Goal: Task Accomplishment & Management: Use online tool/utility

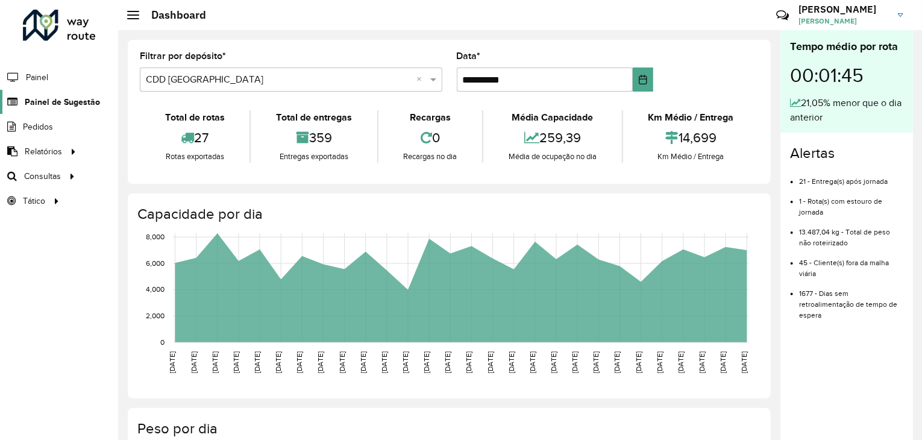
click at [43, 101] on span "Painel de Sugestão" at bounding box center [62, 102] width 75 height 13
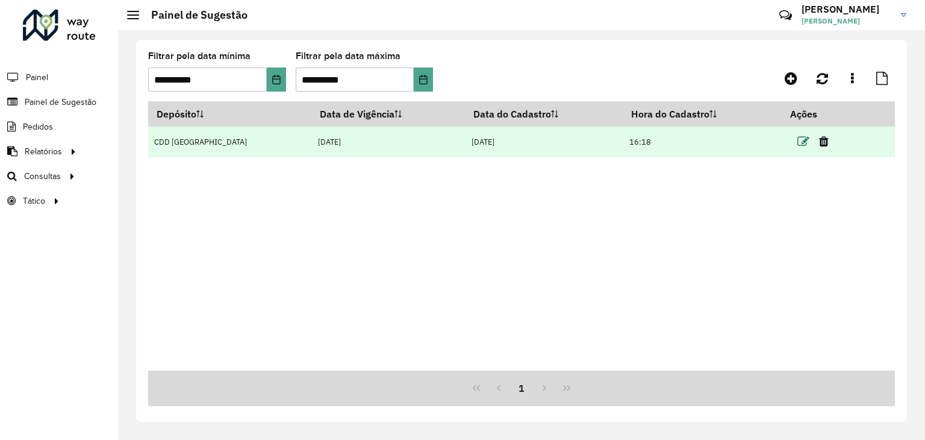
click at [798, 139] on icon at bounding box center [804, 142] width 12 height 12
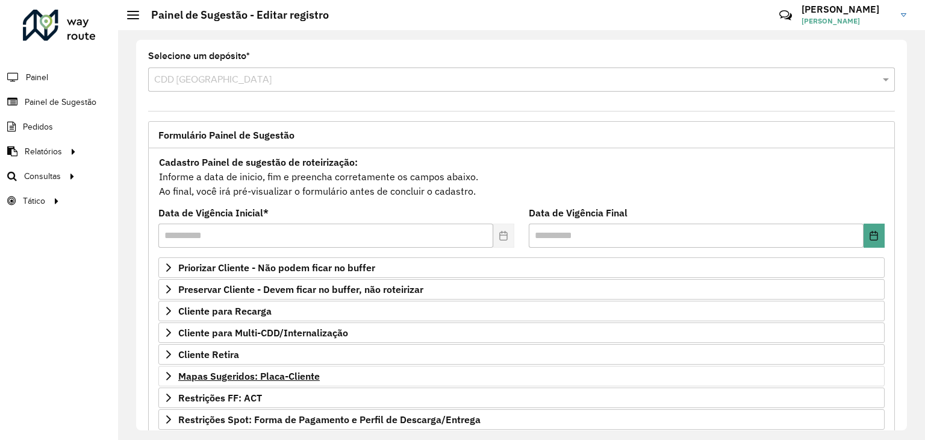
scroll to position [157, 0]
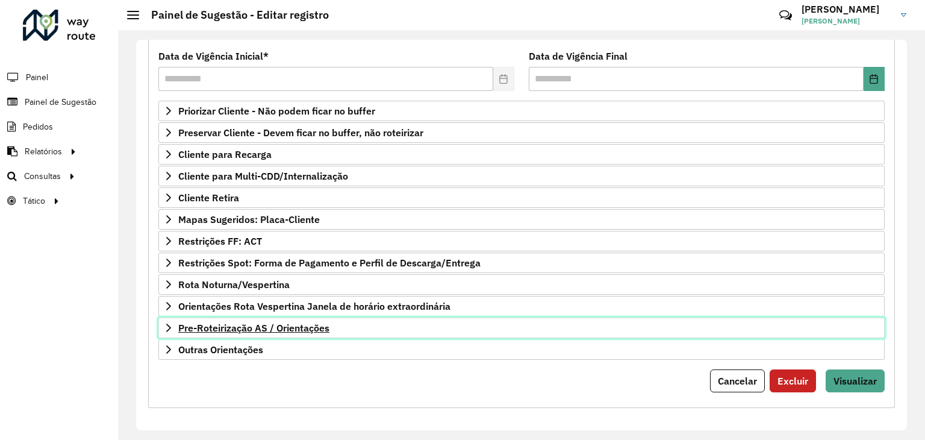
click at [276, 323] on span "Pre-Roteirização AS / Orientações" at bounding box center [253, 328] width 151 height 10
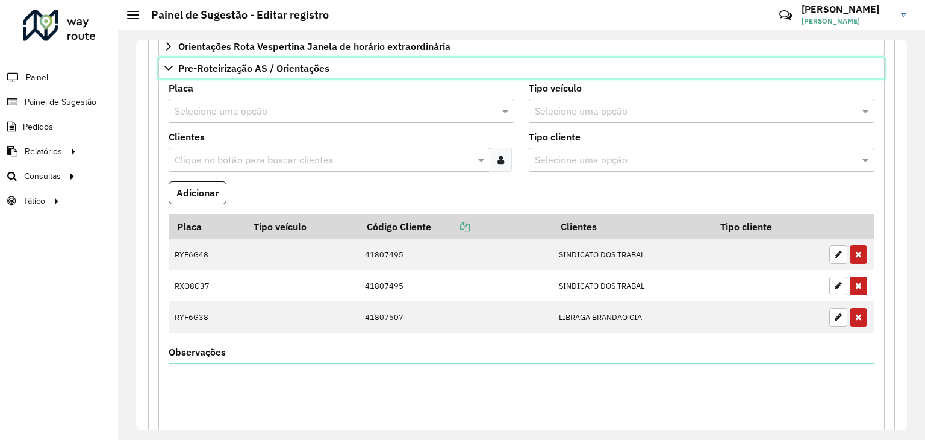
scroll to position [518, 0]
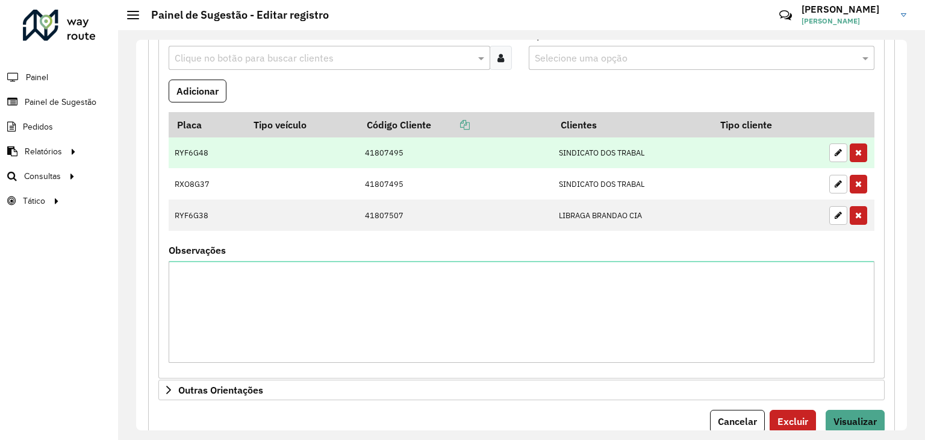
click at [512, 153] on td "41807495" at bounding box center [455, 152] width 194 height 31
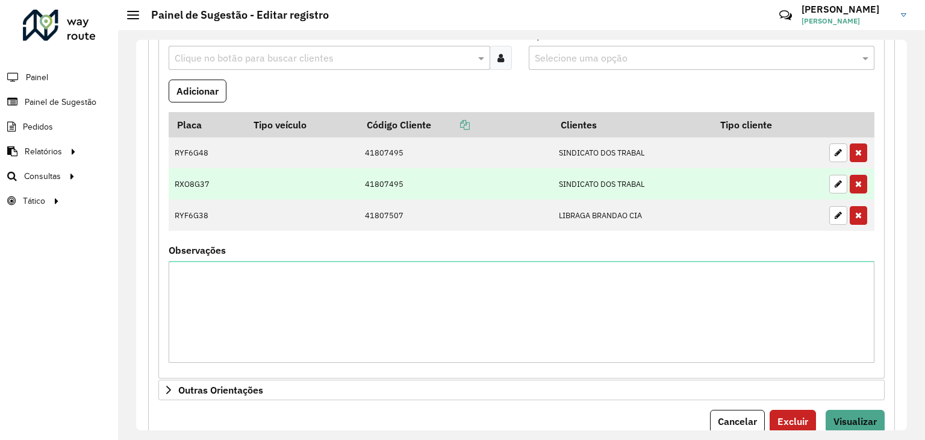
click at [506, 172] on td "41807495" at bounding box center [455, 183] width 194 height 31
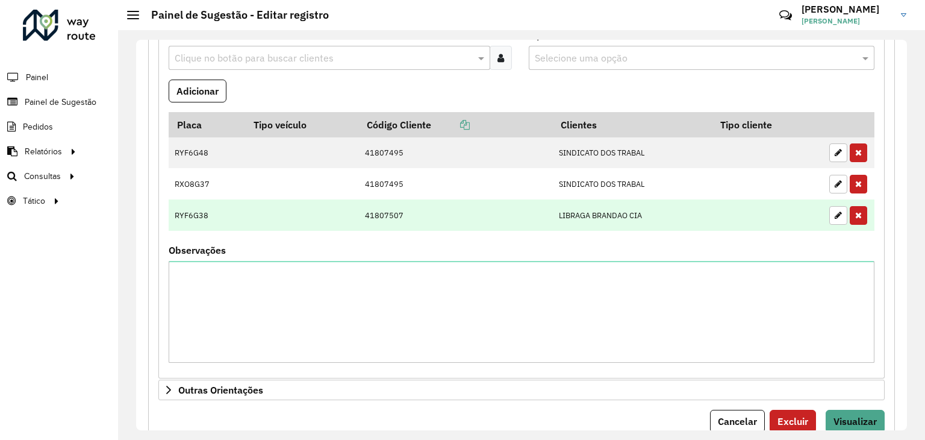
click at [463, 213] on td "41807507" at bounding box center [455, 214] width 194 height 31
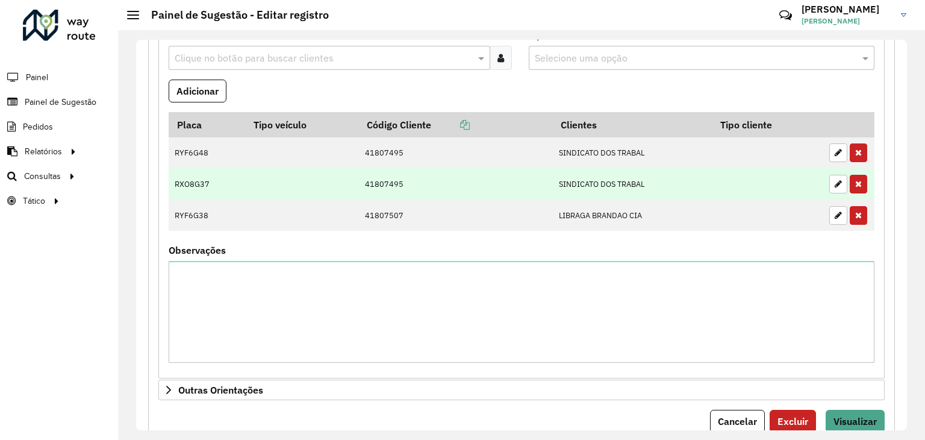
click at [485, 168] on td "41807495" at bounding box center [455, 183] width 194 height 31
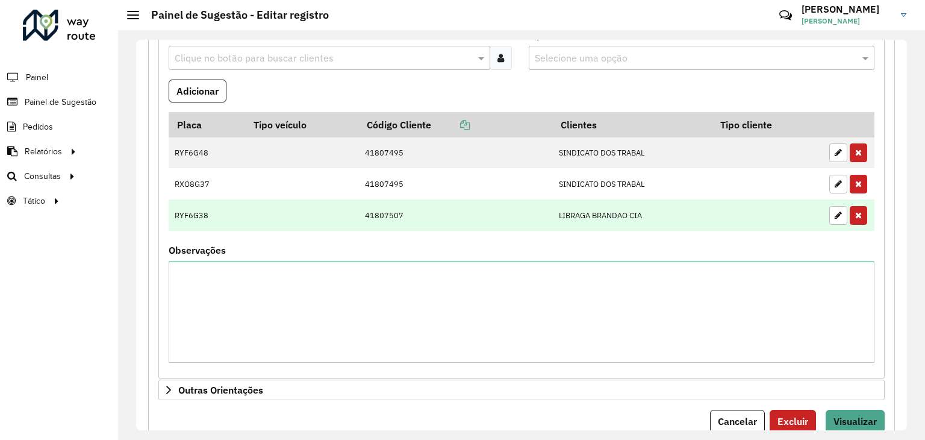
click at [471, 205] on td "41807507" at bounding box center [455, 214] width 194 height 31
click at [441, 199] on td "41807507" at bounding box center [455, 214] width 194 height 31
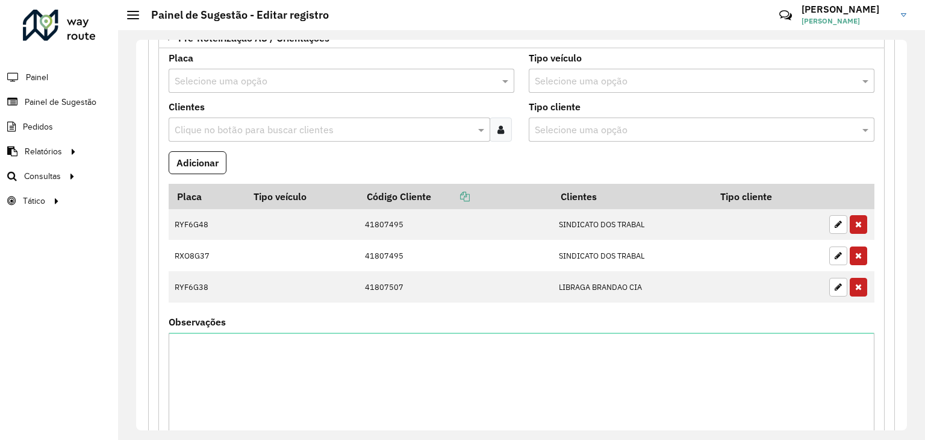
scroll to position [398, 0]
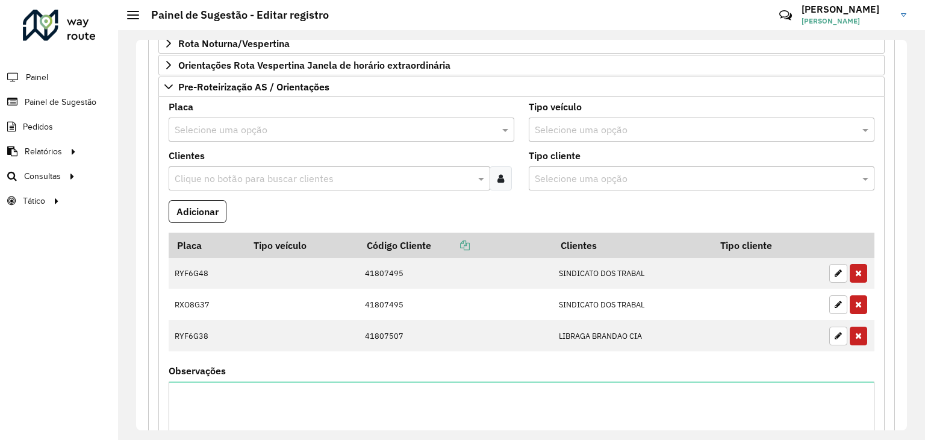
click at [293, 129] on input "text" at bounding box center [330, 130] width 310 height 14
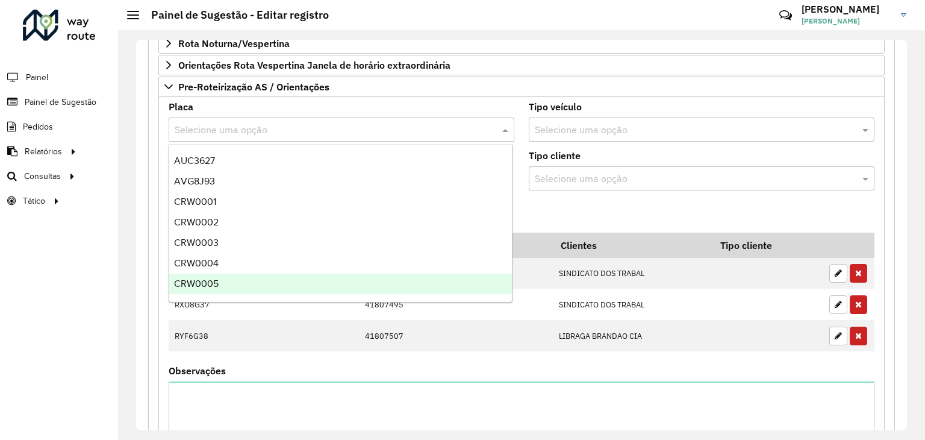
click at [130, 266] on div "**********" at bounding box center [521, 235] width 807 height 410
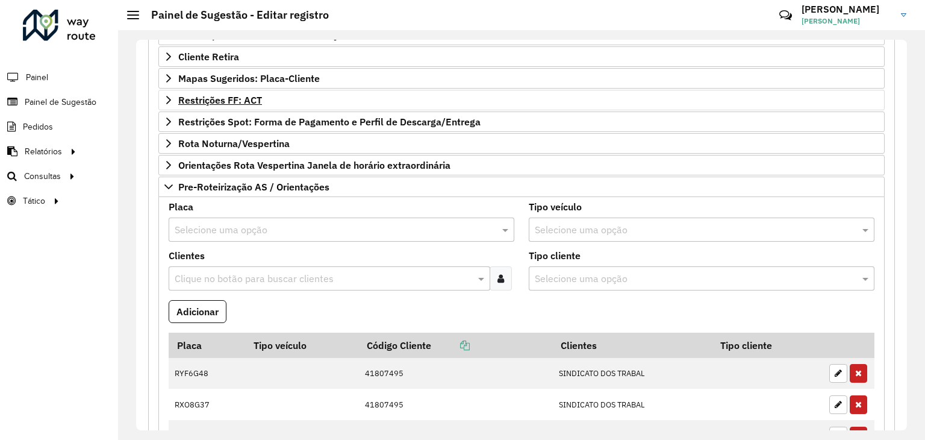
scroll to position [277, 0]
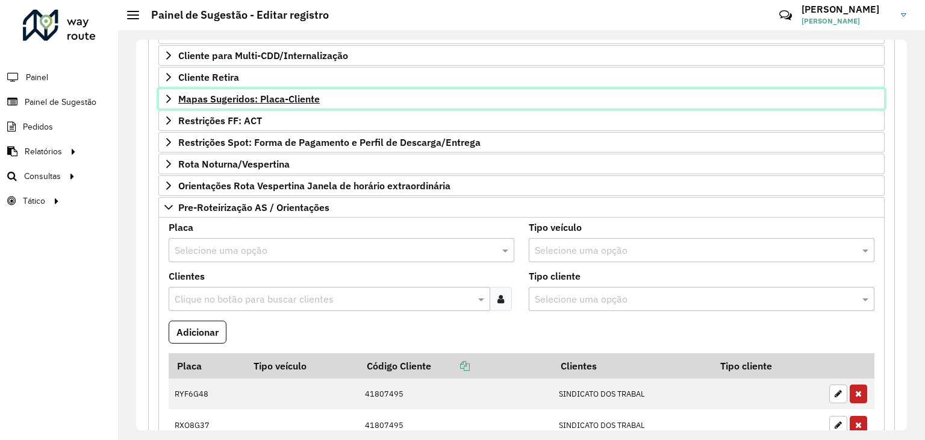
click at [244, 94] on span "Mapas Sugeridos: Placa-Cliente" at bounding box center [249, 99] width 142 height 10
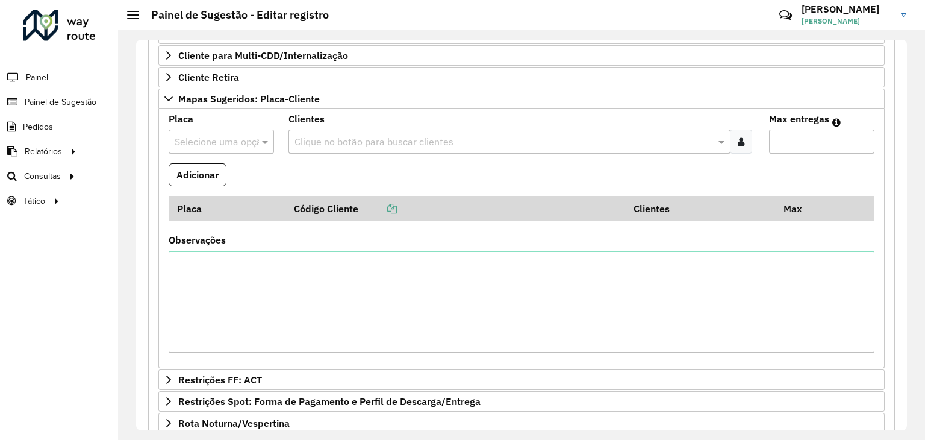
click at [228, 135] on input "text" at bounding box center [209, 142] width 69 height 14
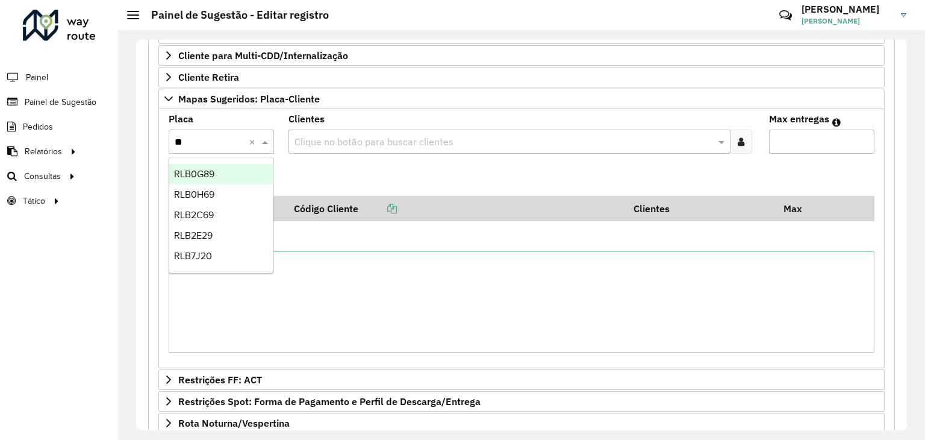
type input "***"
drag, startPoint x: 213, startPoint y: 196, endPoint x: 233, endPoint y: 190, distance: 20.8
click at [214, 196] on span "RLB0H69" at bounding box center [194, 194] width 40 height 10
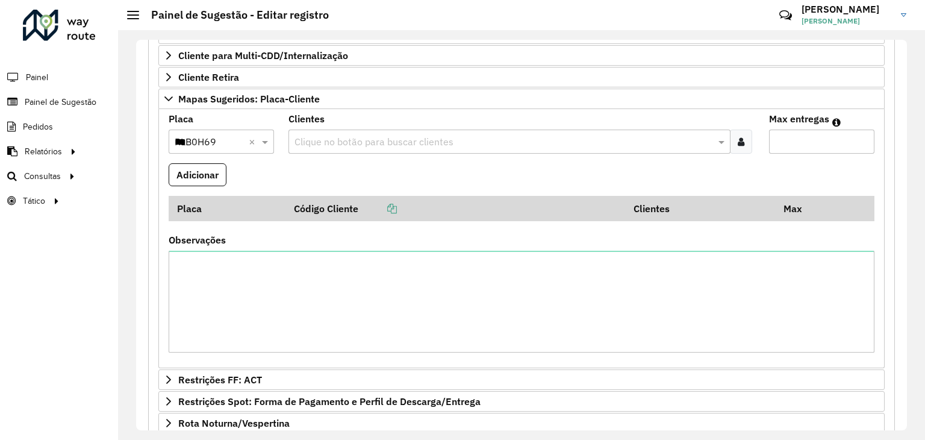
click at [328, 140] on input "text" at bounding box center [504, 142] width 424 height 14
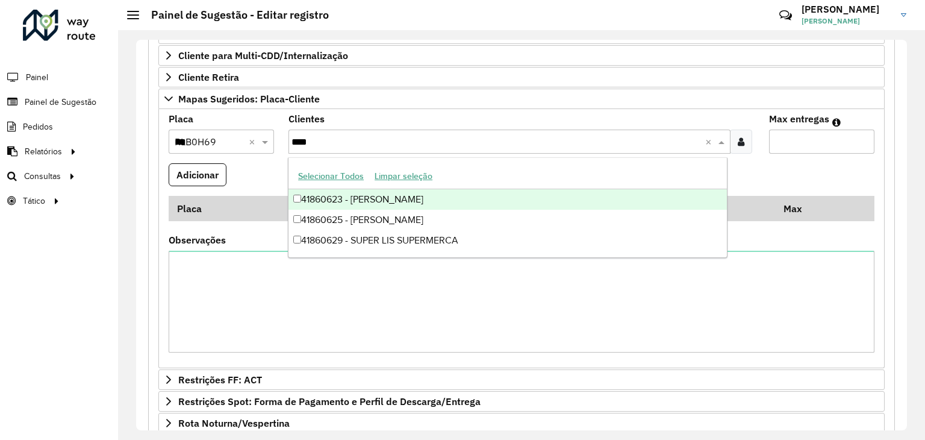
type input "*****"
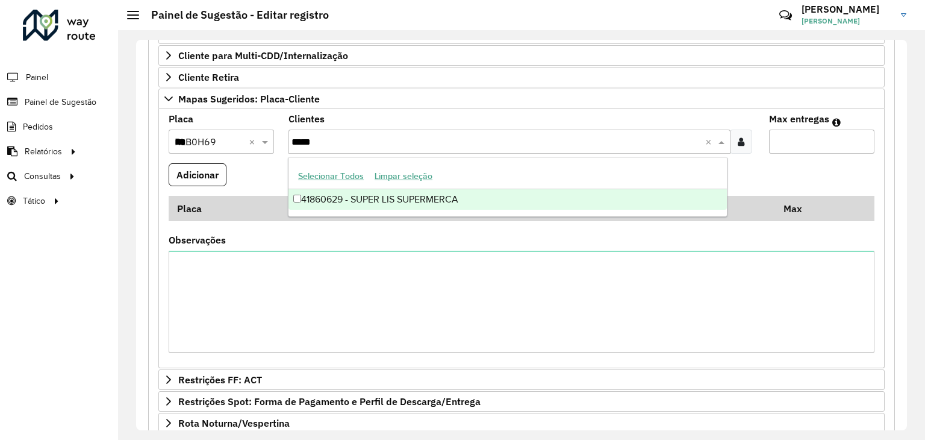
click at [396, 201] on div "41860629 - SUPER LIS SUPERMERCA" at bounding box center [508, 199] width 439 height 20
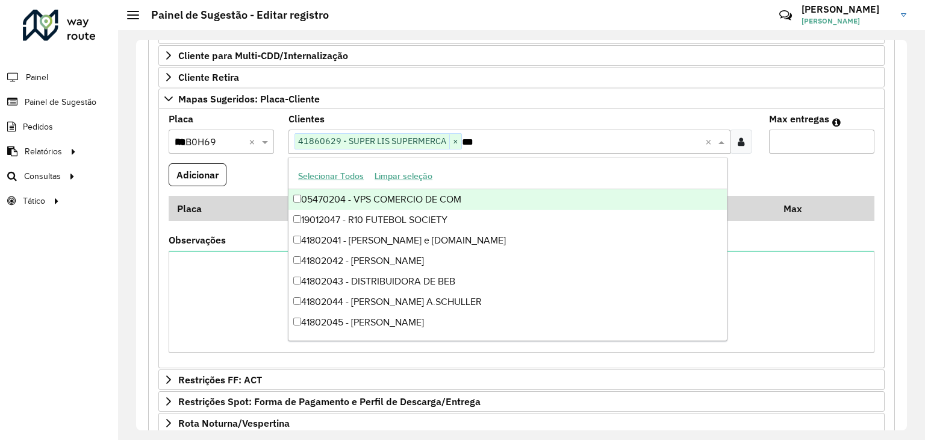
type input "****"
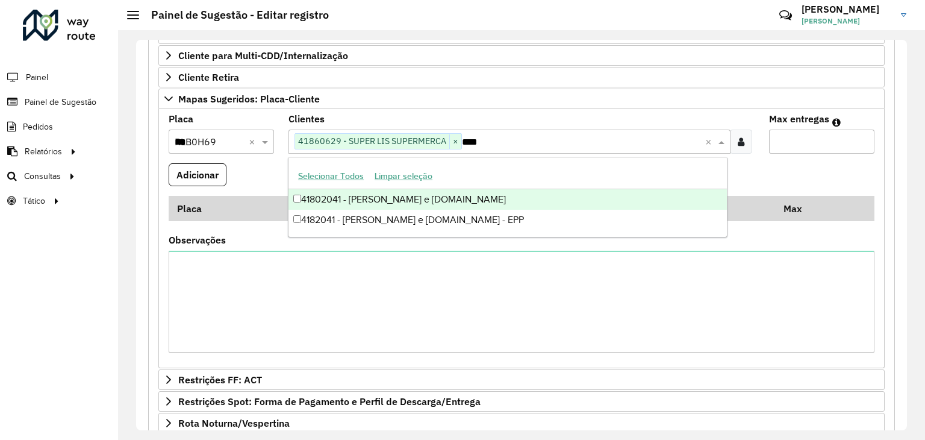
click at [386, 195] on div "41802041 - IVO AGUILAR e CIA.LT" at bounding box center [508, 199] width 439 height 20
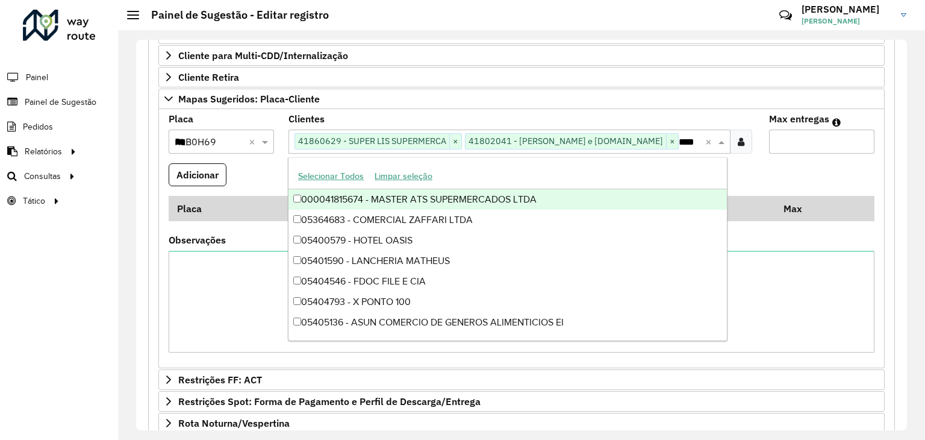
click at [784, 133] on input "Max entregas" at bounding box center [821, 142] width 105 height 24
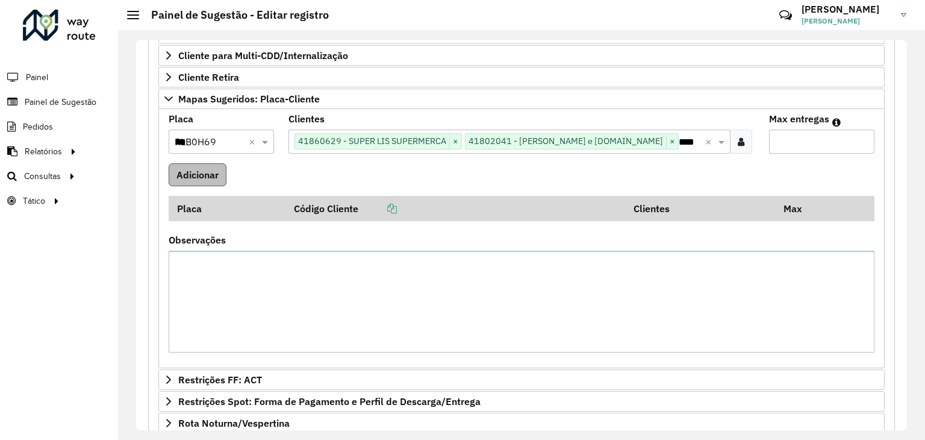
type input "*"
click at [201, 172] on button "Adicionar" at bounding box center [198, 174] width 58 height 23
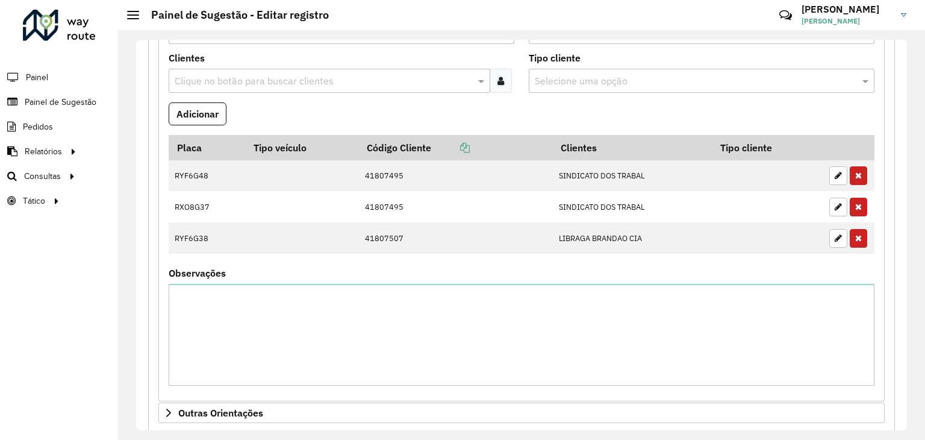
scroll to position [853, 0]
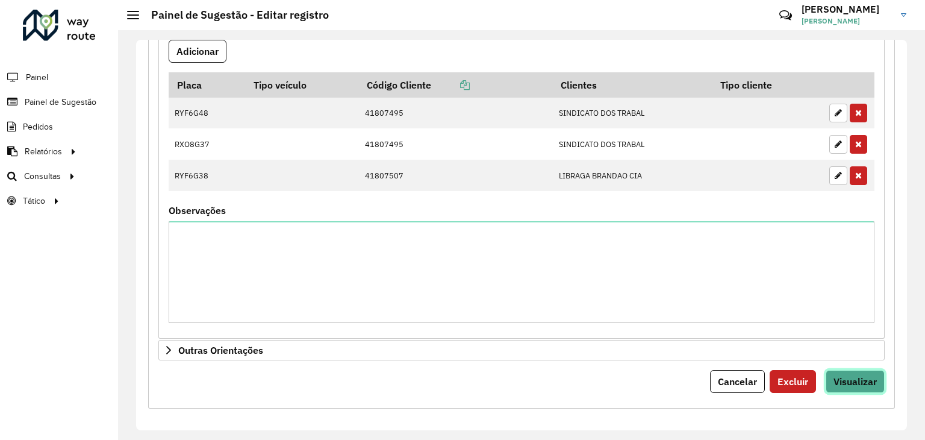
click at [834, 375] on span "Visualizar" at bounding box center [855, 381] width 43 height 12
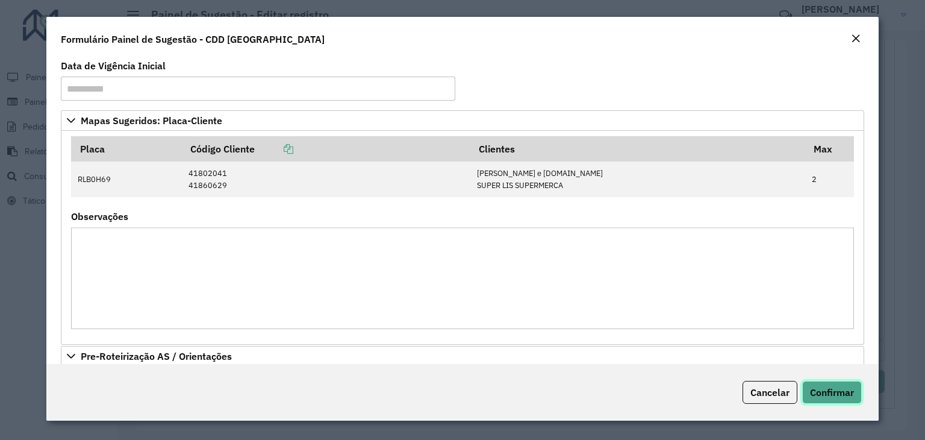
click at [822, 390] on span "Confirmar" at bounding box center [832, 392] width 44 height 12
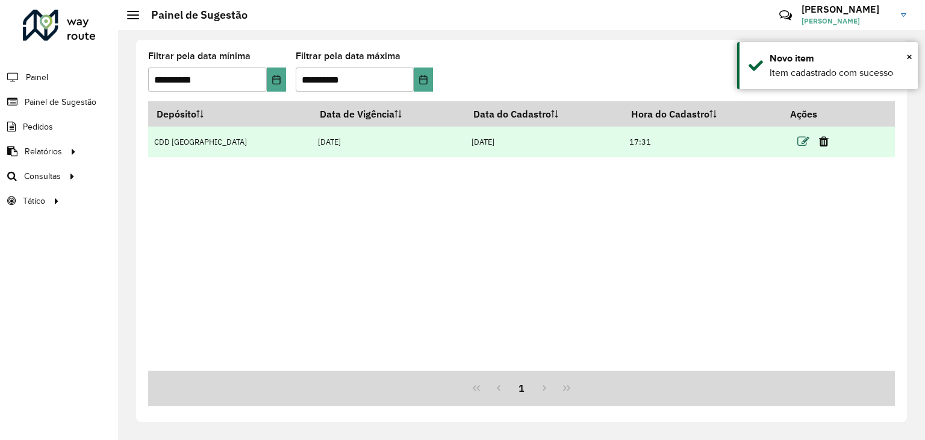
click at [798, 140] on icon at bounding box center [804, 142] width 12 height 12
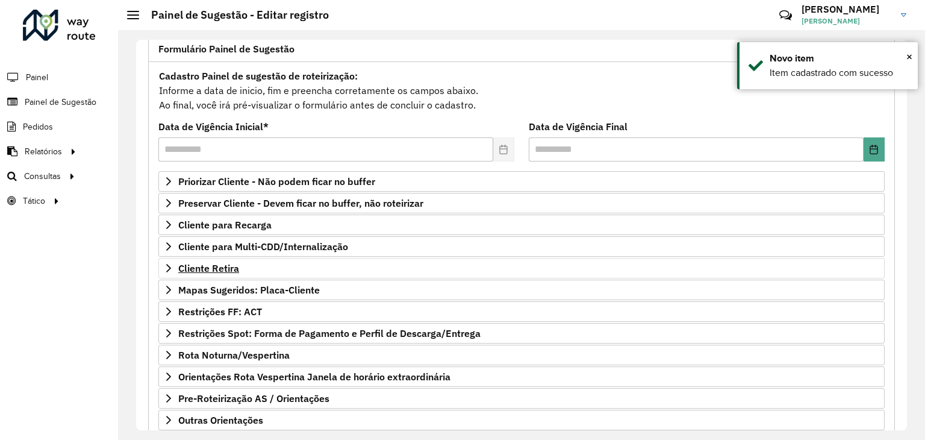
scroll to position [157, 0]
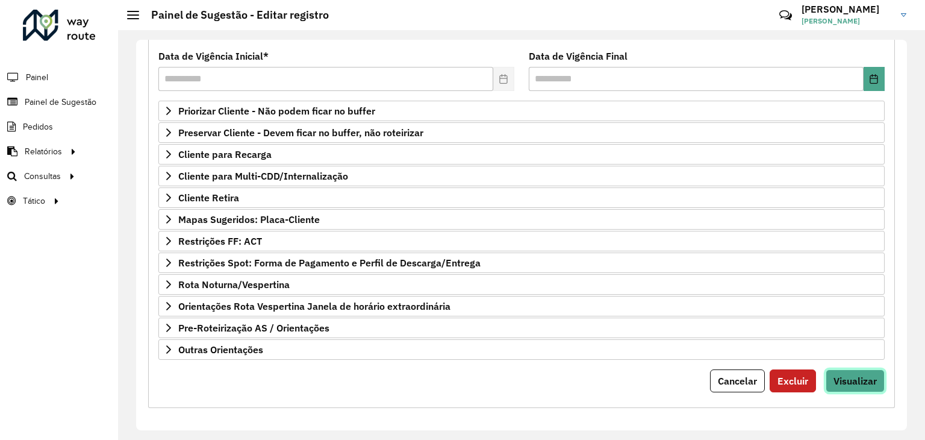
click at [843, 375] on span "Visualizar" at bounding box center [855, 381] width 43 height 12
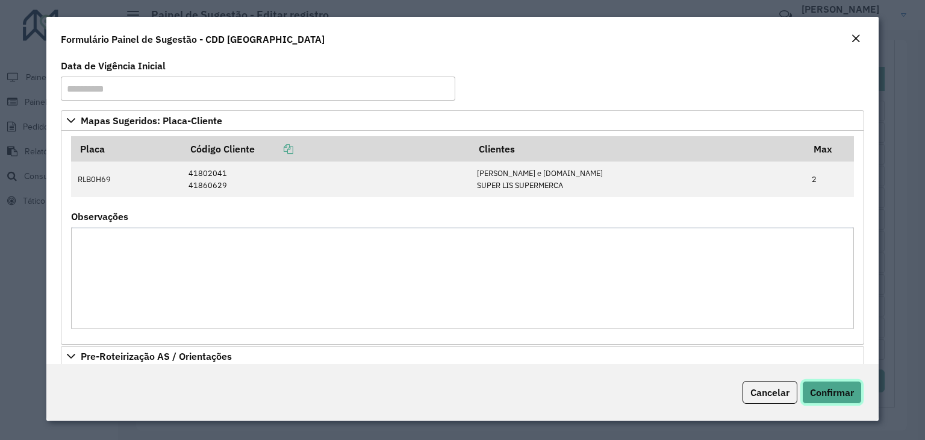
click at [836, 388] on span "Confirmar" at bounding box center [832, 392] width 44 height 12
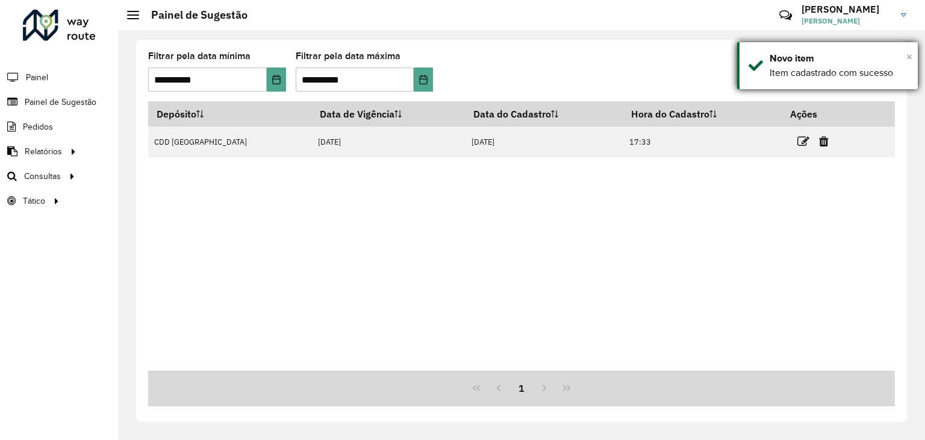
click at [909, 58] on span "×" at bounding box center [910, 56] width 6 height 13
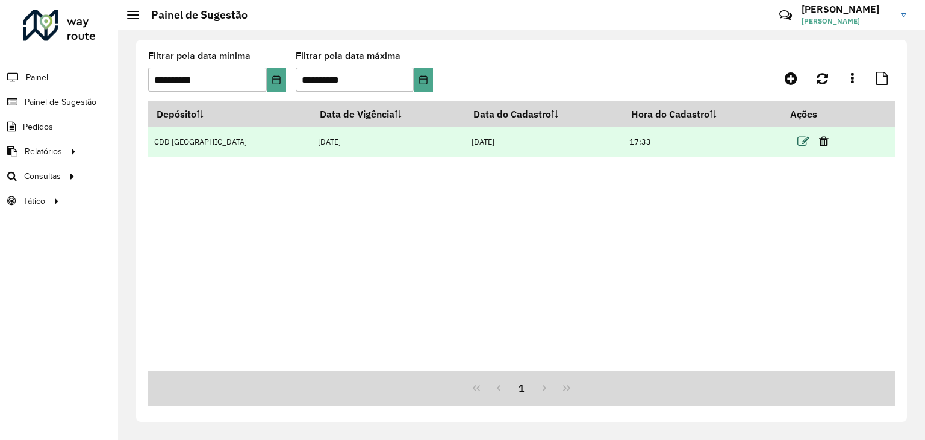
click at [801, 139] on icon at bounding box center [804, 142] width 12 height 12
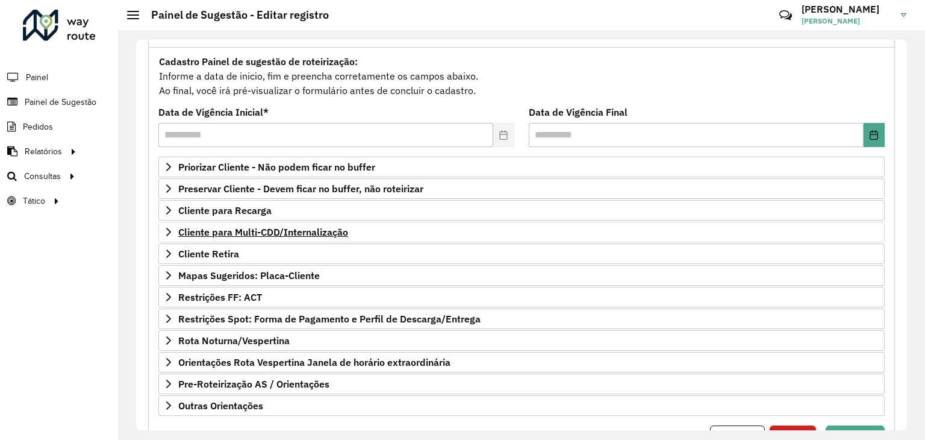
scroll to position [157, 0]
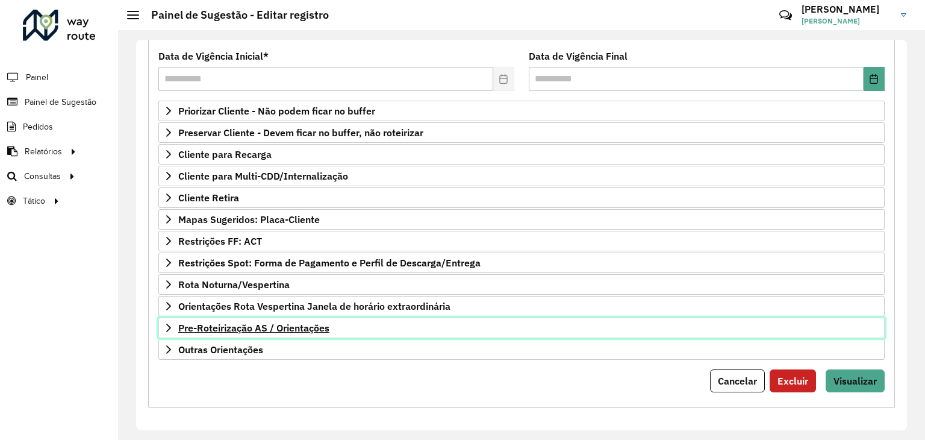
click at [287, 323] on span "Pre-Roteirização AS / Orientações" at bounding box center [253, 328] width 151 height 10
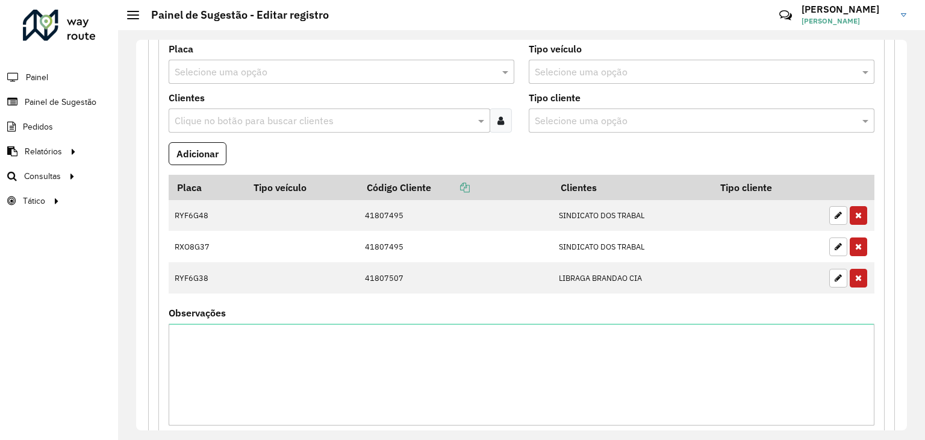
scroll to position [558, 0]
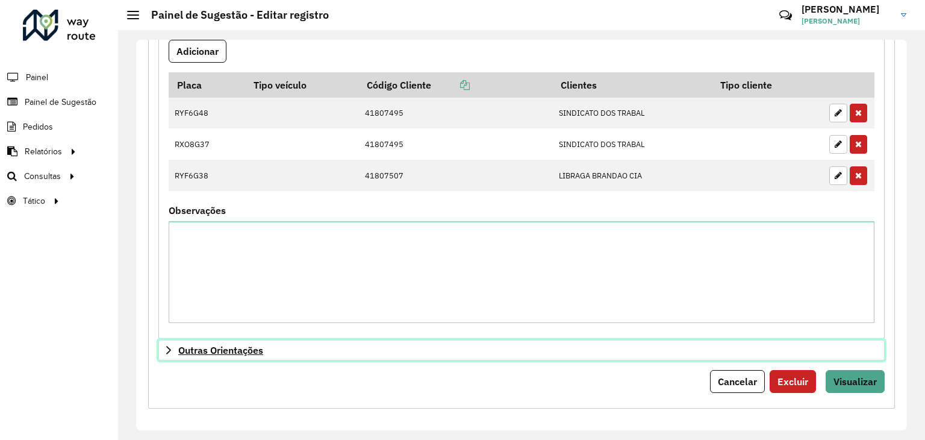
click at [238, 345] on span "Outras Orientações" at bounding box center [220, 350] width 85 height 10
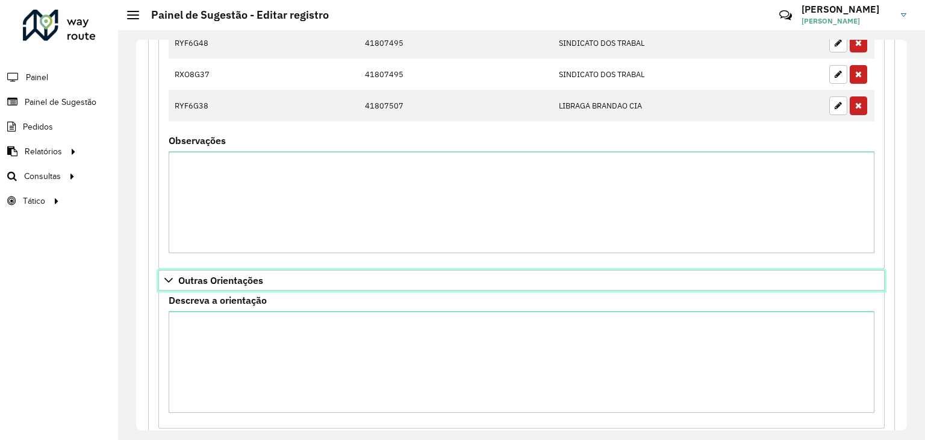
scroll to position [693, 0]
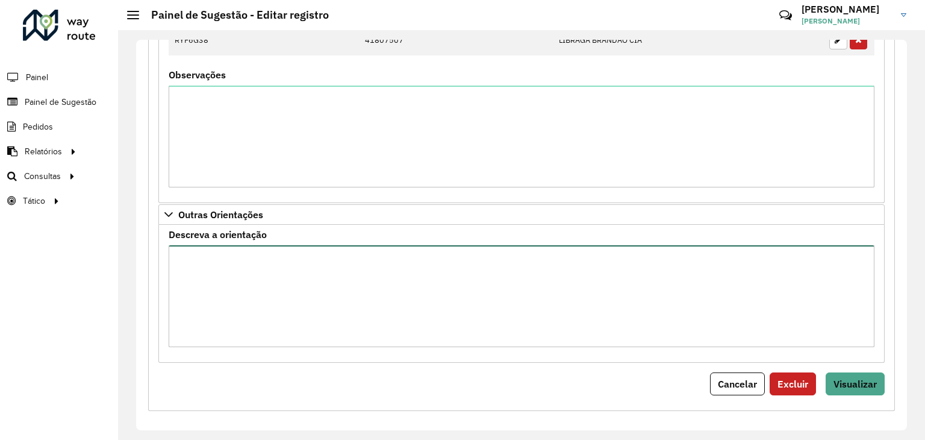
click at [277, 259] on textarea "Descreva a orientação" at bounding box center [522, 296] width 706 height 102
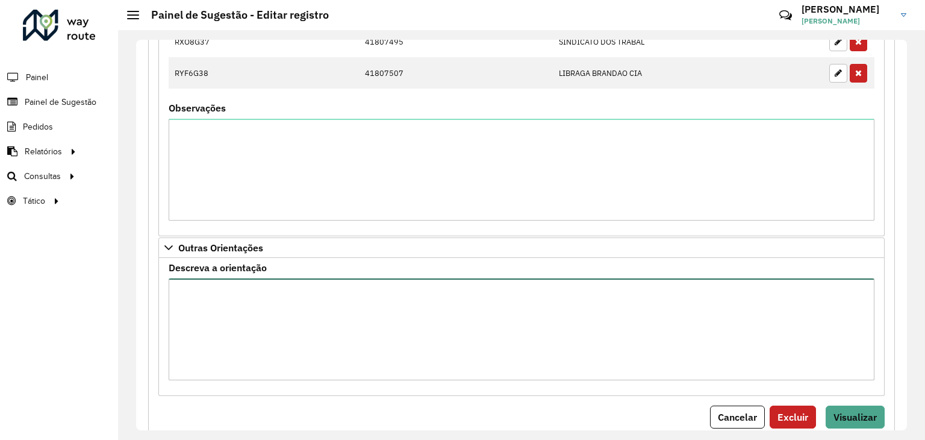
scroll to position [696, 0]
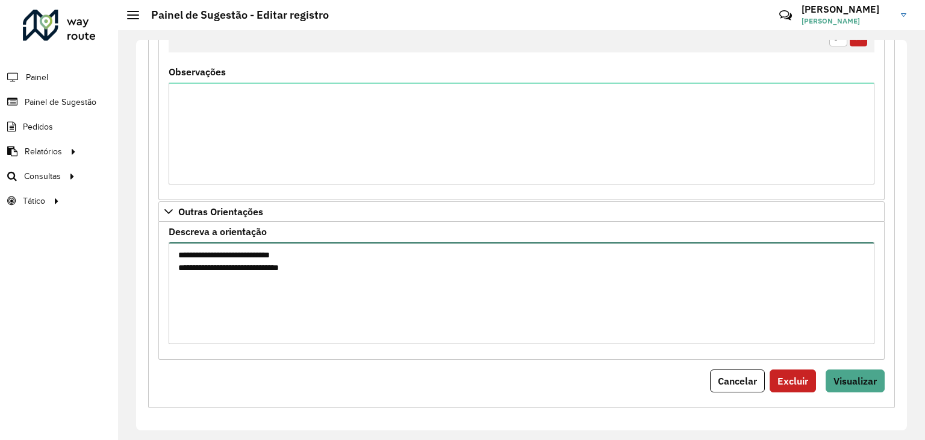
type textarea "**********"
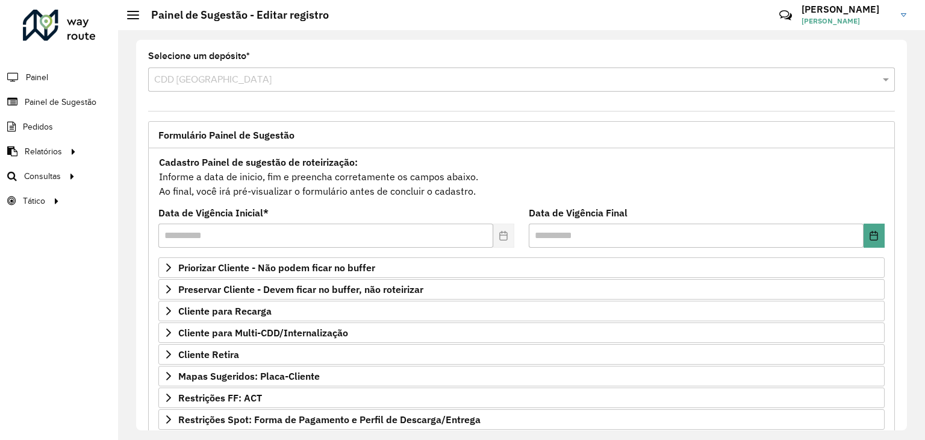
scroll to position [60, 0]
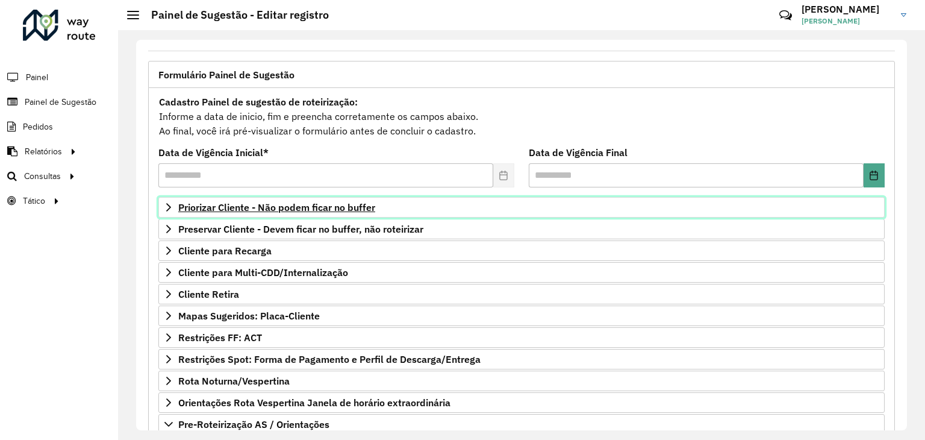
click at [284, 208] on span "Priorizar Cliente - Não podem ficar no buffer" at bounding box center [276, 207] width 197 height 10
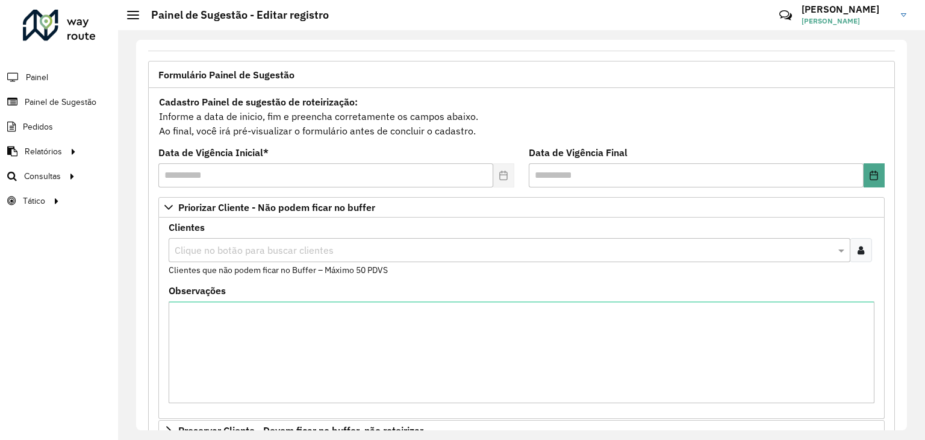
click at [237, 250] on input "text" at bounding box center [504, 250] width 664 height 14
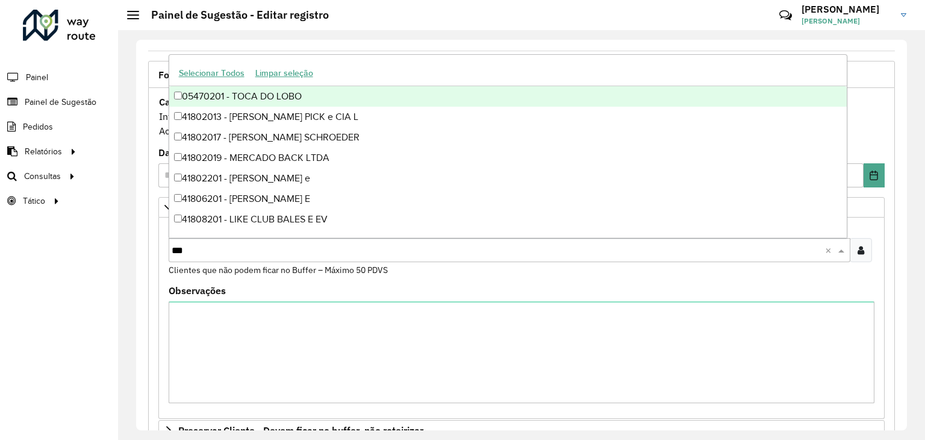
type input "****"
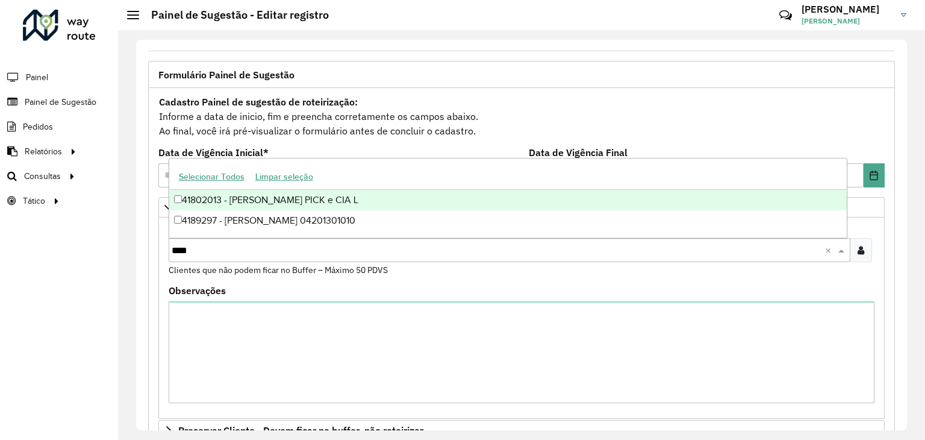
click at [222, 196] on div "41802013 - ARNOLDO PICK e CIA L" at bounding box center [508, 200] width 678 height 20
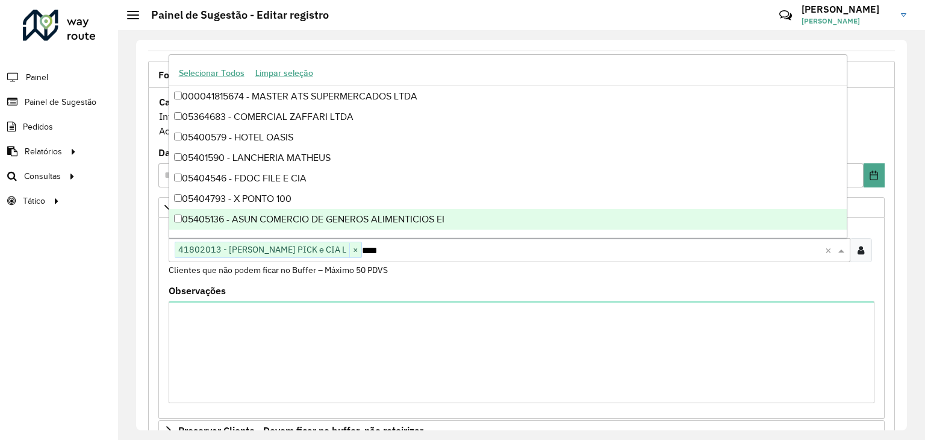
click at [135, 253] on div "**********" at bounding box center [521, 235] width 807 height 410
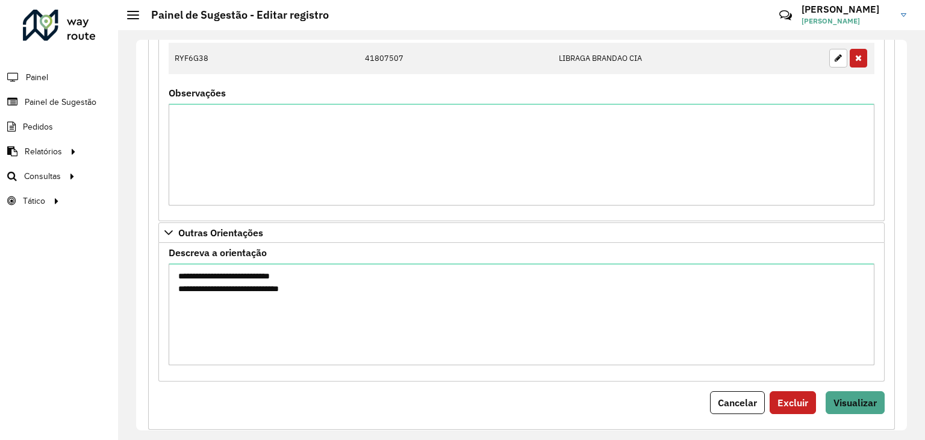
scroll to position [898, 0]
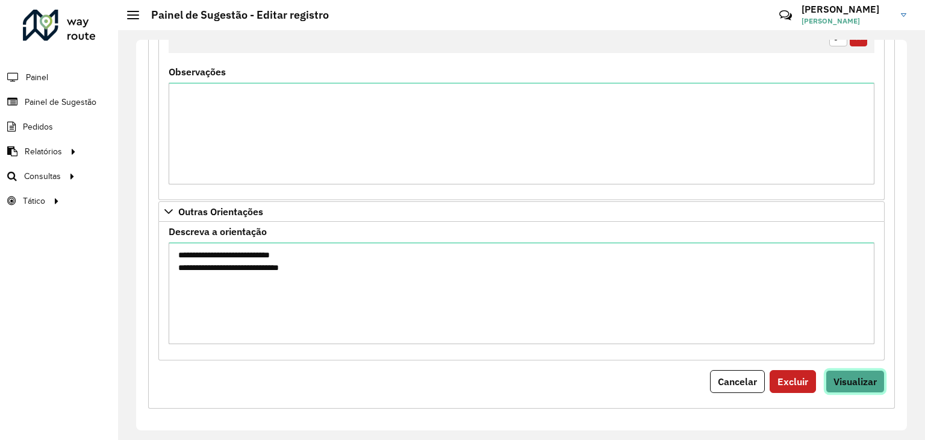
click at [868, 381] on span "Visualizar" at bounding box center [855, 381] width 43 height 12
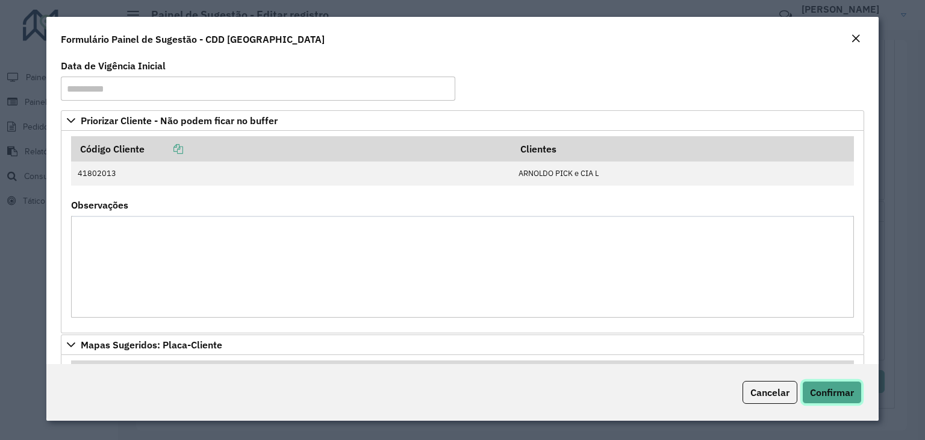
click at [830, 390] on span "Confirmar" at bounding box center [832, 392] width 44 height 12
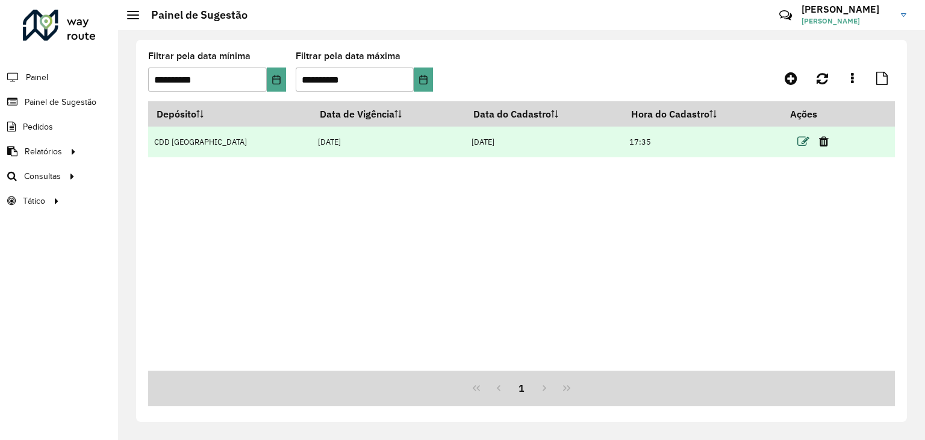
click at [800, 145] on icon at bounding box center [804, 142] width 12 height 12
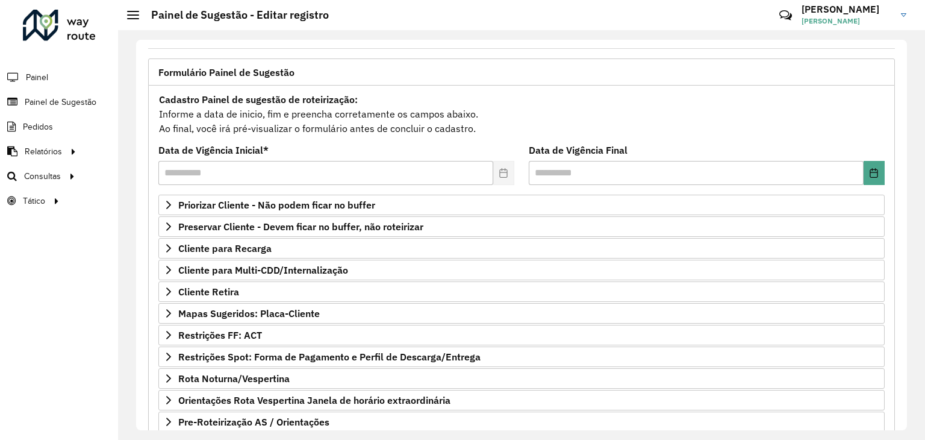
scroll to position [157, 0]
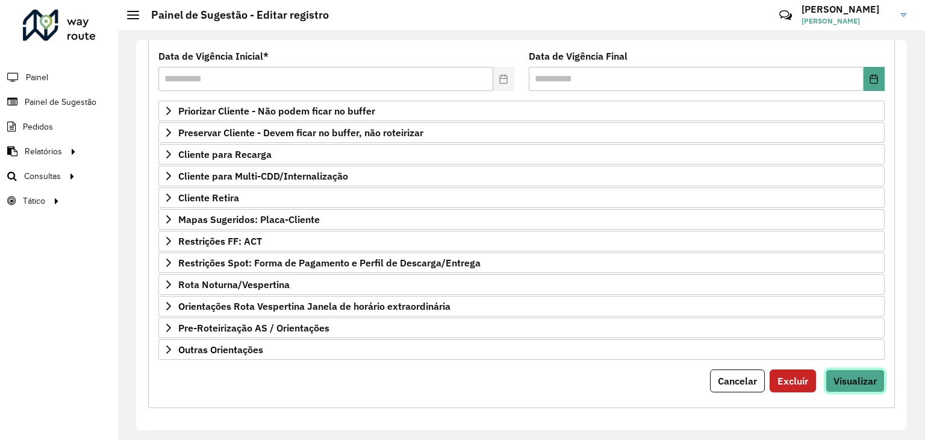
click at [847, 375] on span "Visualizar" at bounding box center [855, 381] width 43 height 12
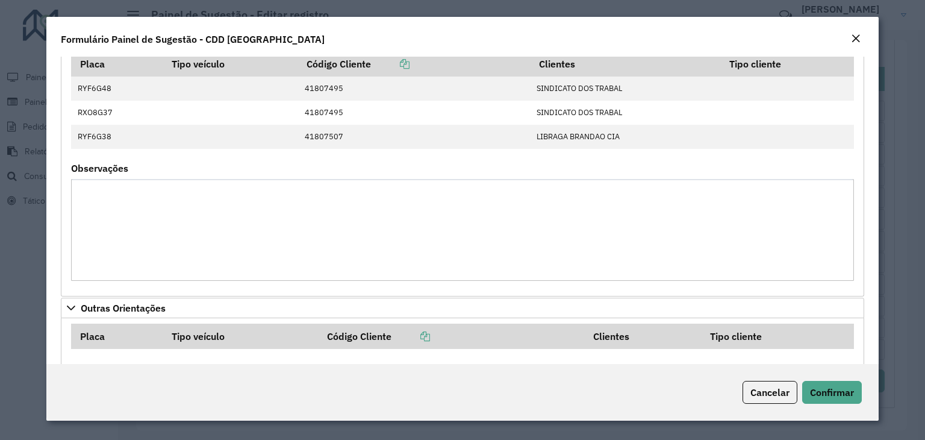
scroll to position [663, 0]
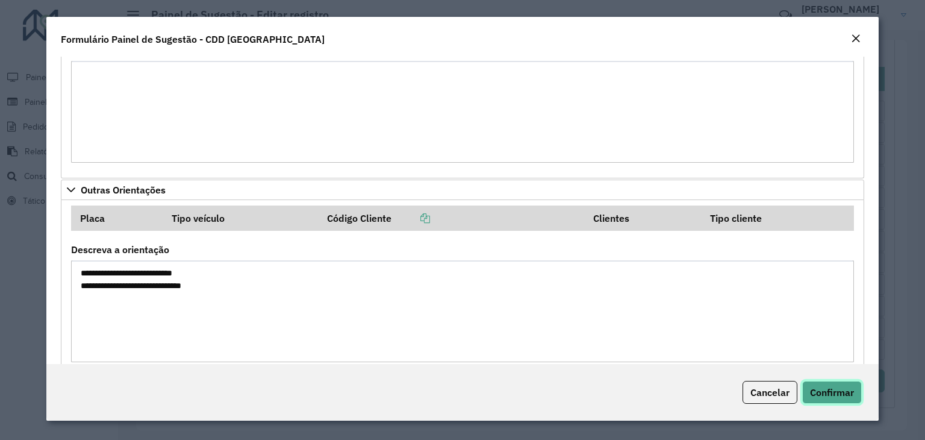
click at [830, 393] on span "Confirmar" at bounding box center [832, 392] width 44 height 12
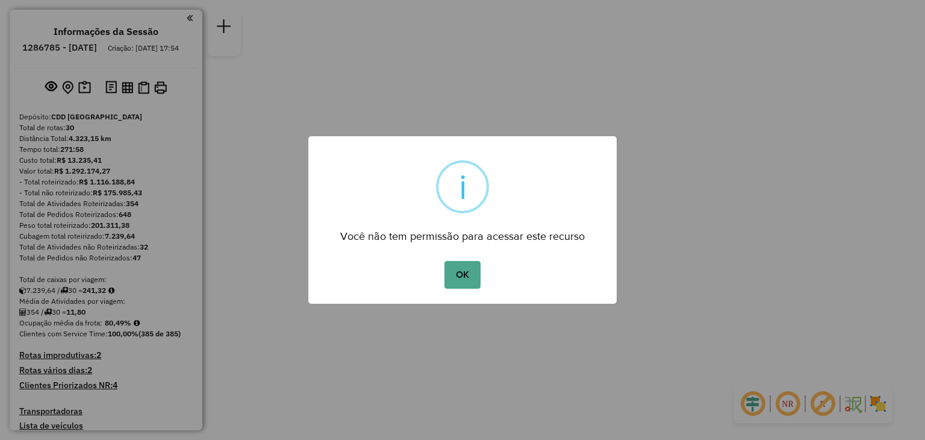
drag, startPoint x: 462, startPoint y: 272, endPoint x: 383, endPoint y: 133, distance: 160.5
click at [462, 273] on button "OK" at bounding box center [463, 275] width 36 height 28
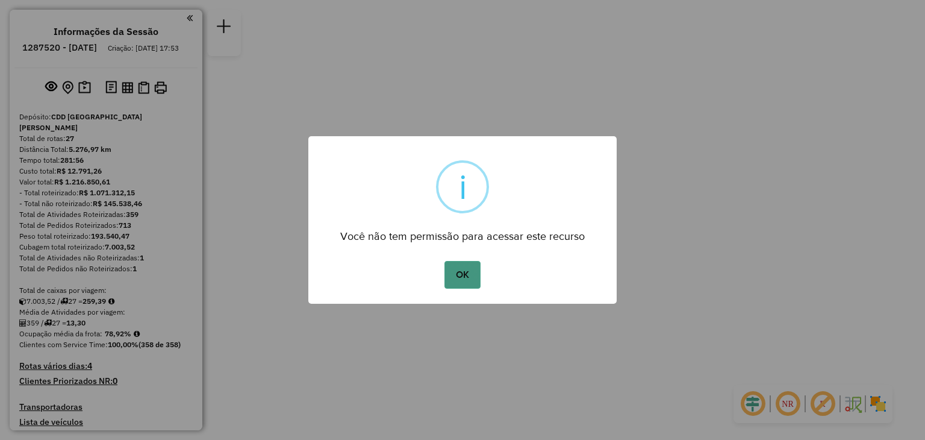
click at [465, 275] on button "OK" at bounding box center [463, 275] width 36 height 28
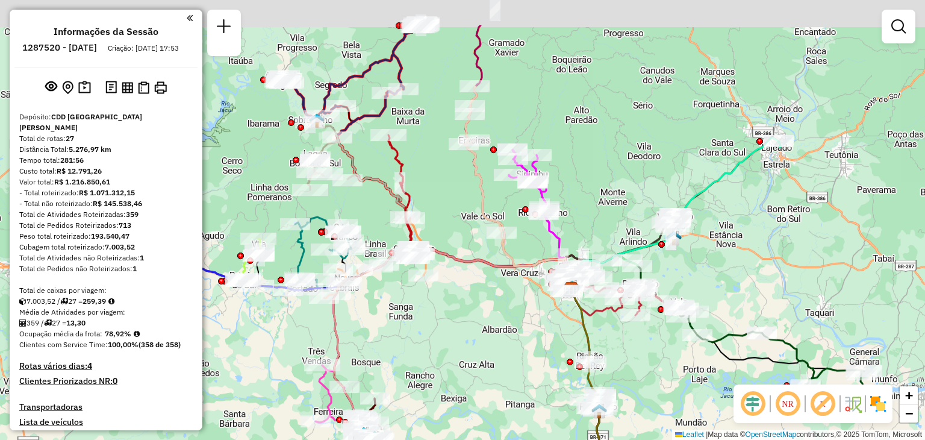
drag, startPoint x: 439, startPoint y: 208, endPoint x: 419, endPoint y: 236, distance: 34.3
click at [455, 215] on div "Janela de atendimento Grade de atendimento Capacidade Transportadoras Veículos …" at bounding box center [462, 220] width 925 height 440
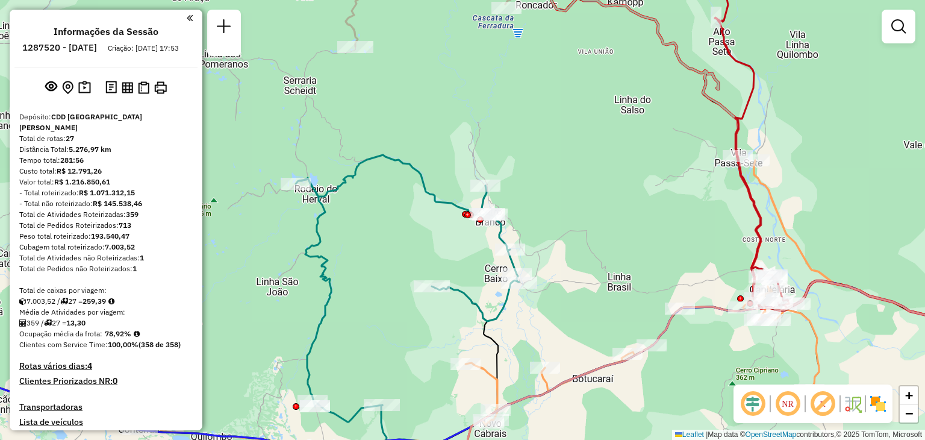
drag, startPoint x: 349, startPoint y: 252, endPoint x: 376, endPoint y: 225, distance: 37.5
click at [377, 225] on div "Janela de atendimento Grade de atendimento Capacidade Transportadoras Veículos …" at bounding box center [462, 220] width 925 height 440
